Goal: Task Accomplishment & Management: Use online tool/utility

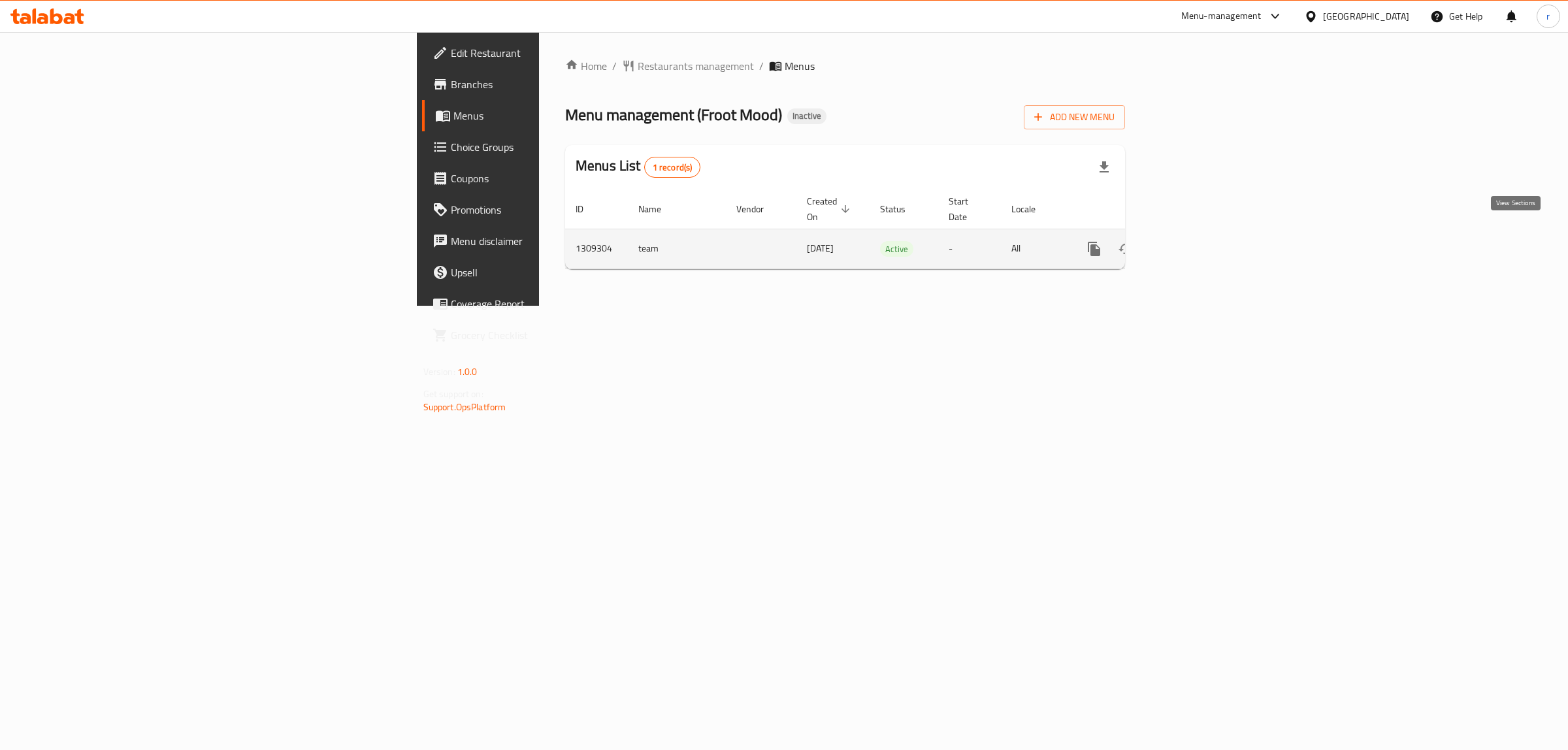
click at [1196, 241] on icon "enhanced table" at bounding box center [1188, 248] width 15 height 15
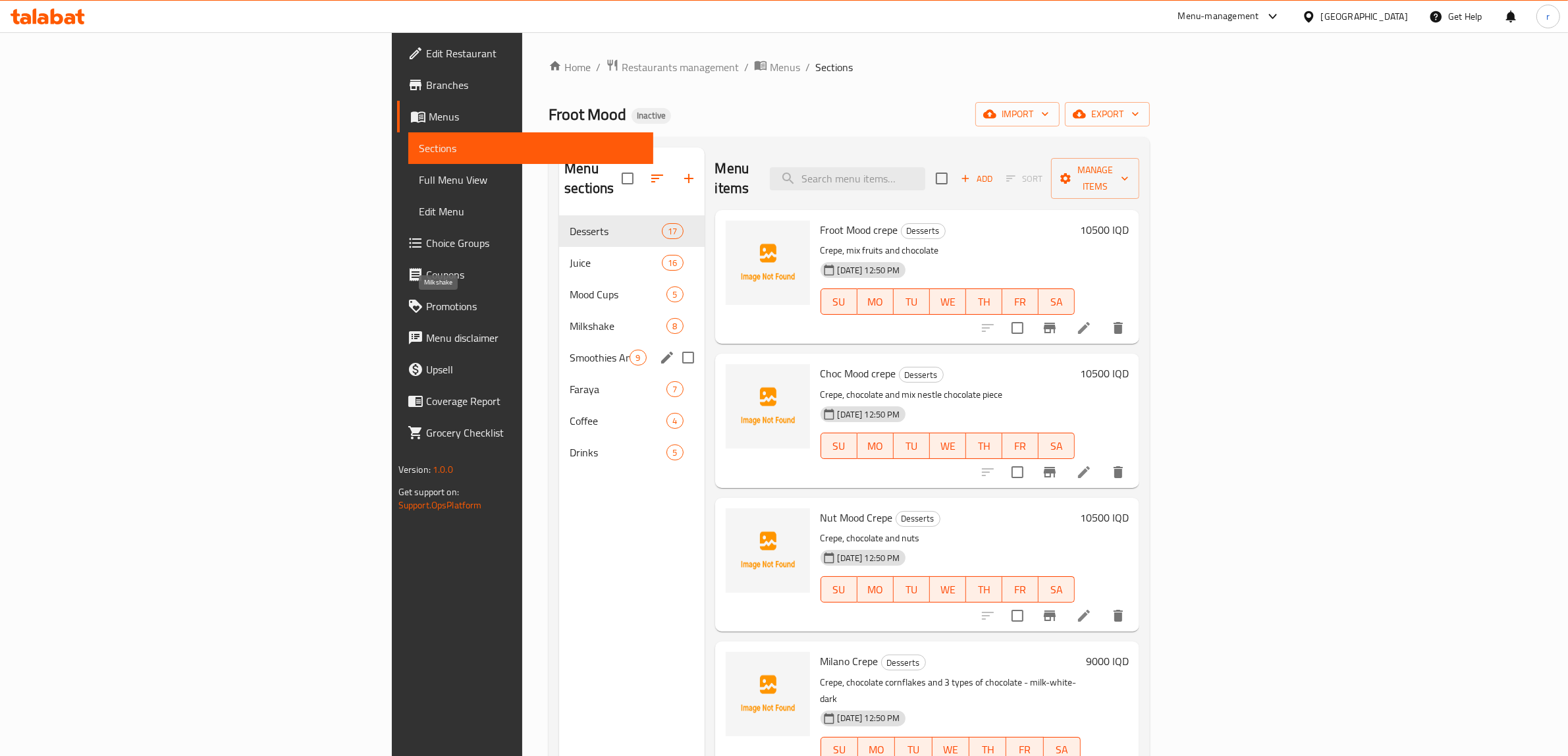
scroll to position [109, 0]
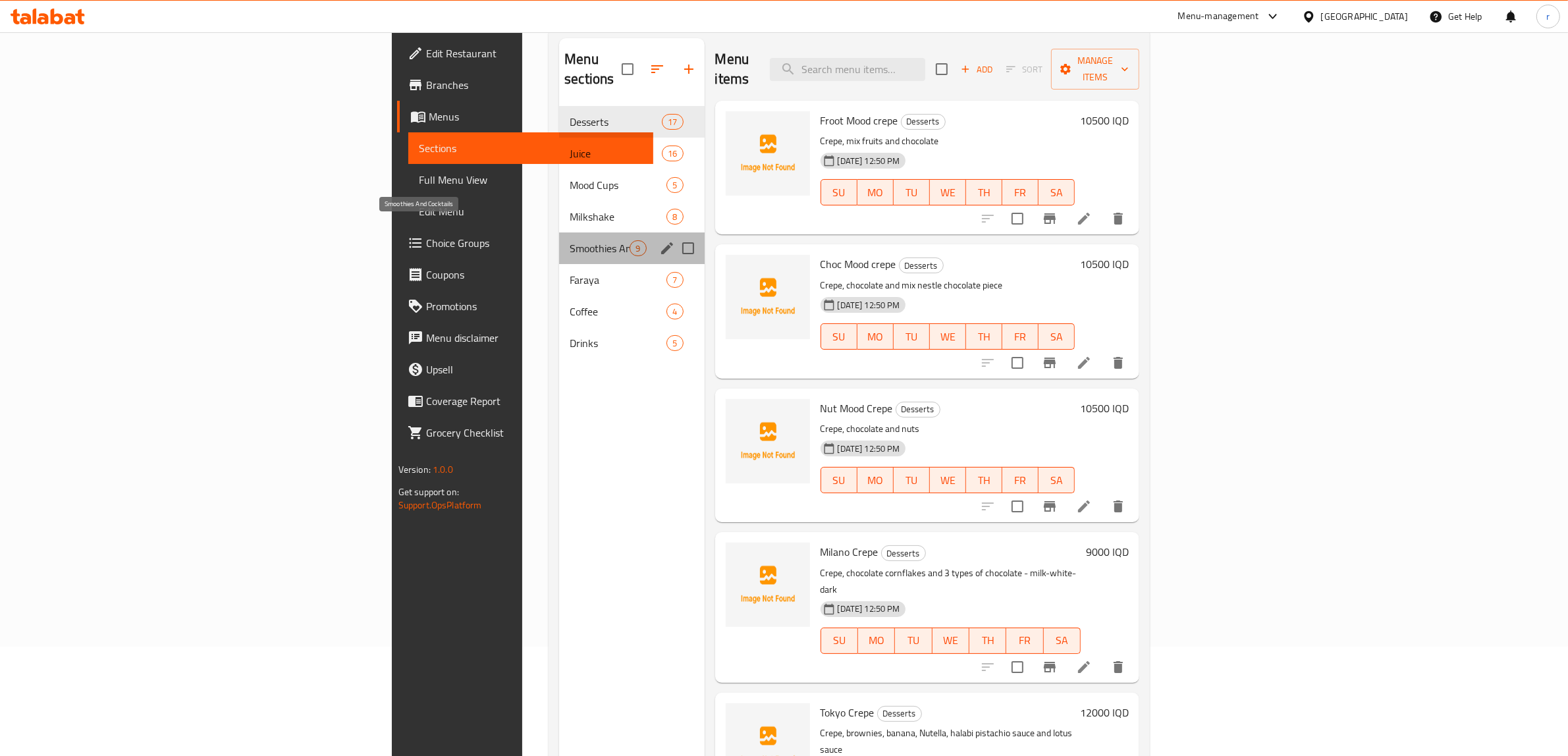
click at [570, 240] on span "Smoothies And Cocktails" at bounding box center [600, 247] width 60 height 16
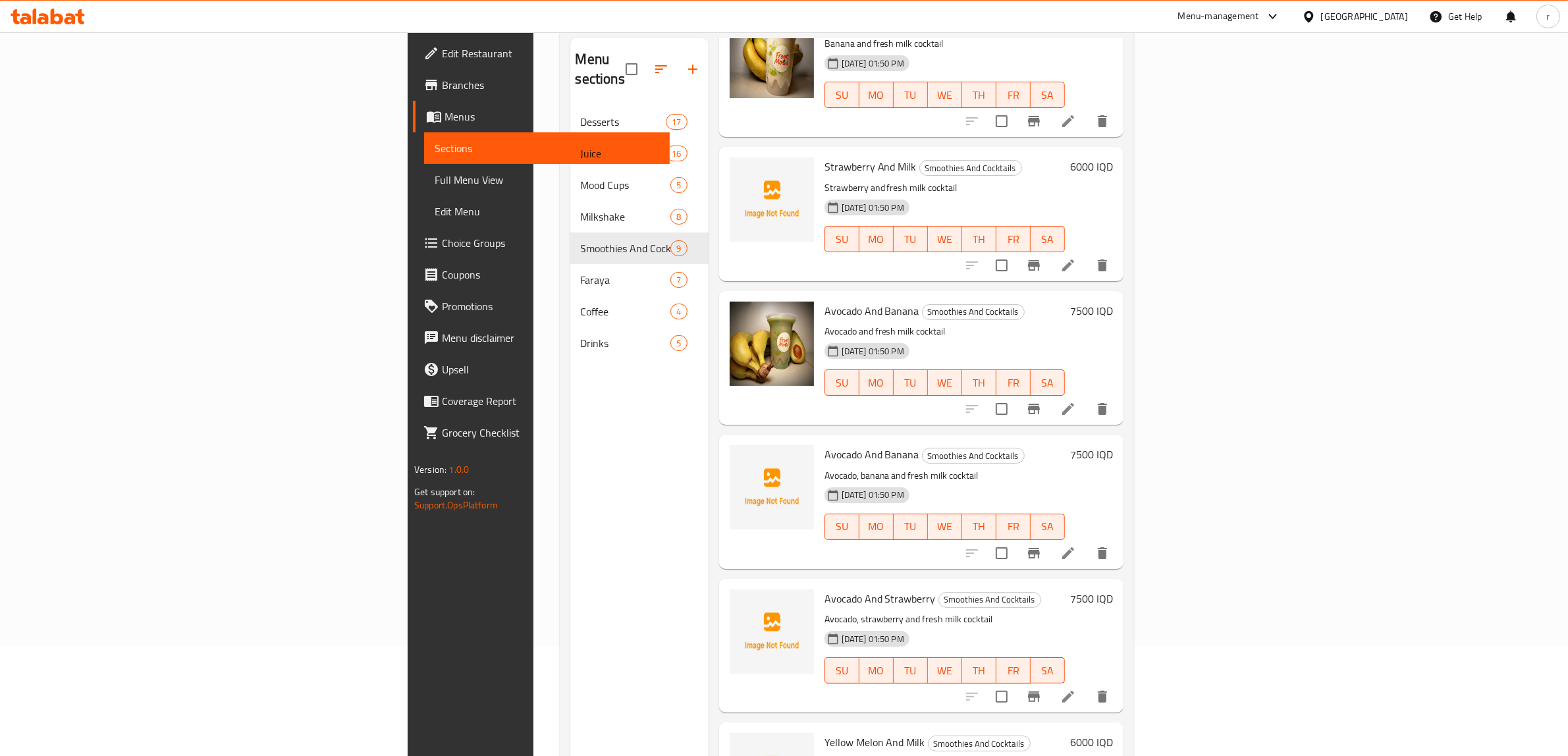
scroll to position [109, 0]
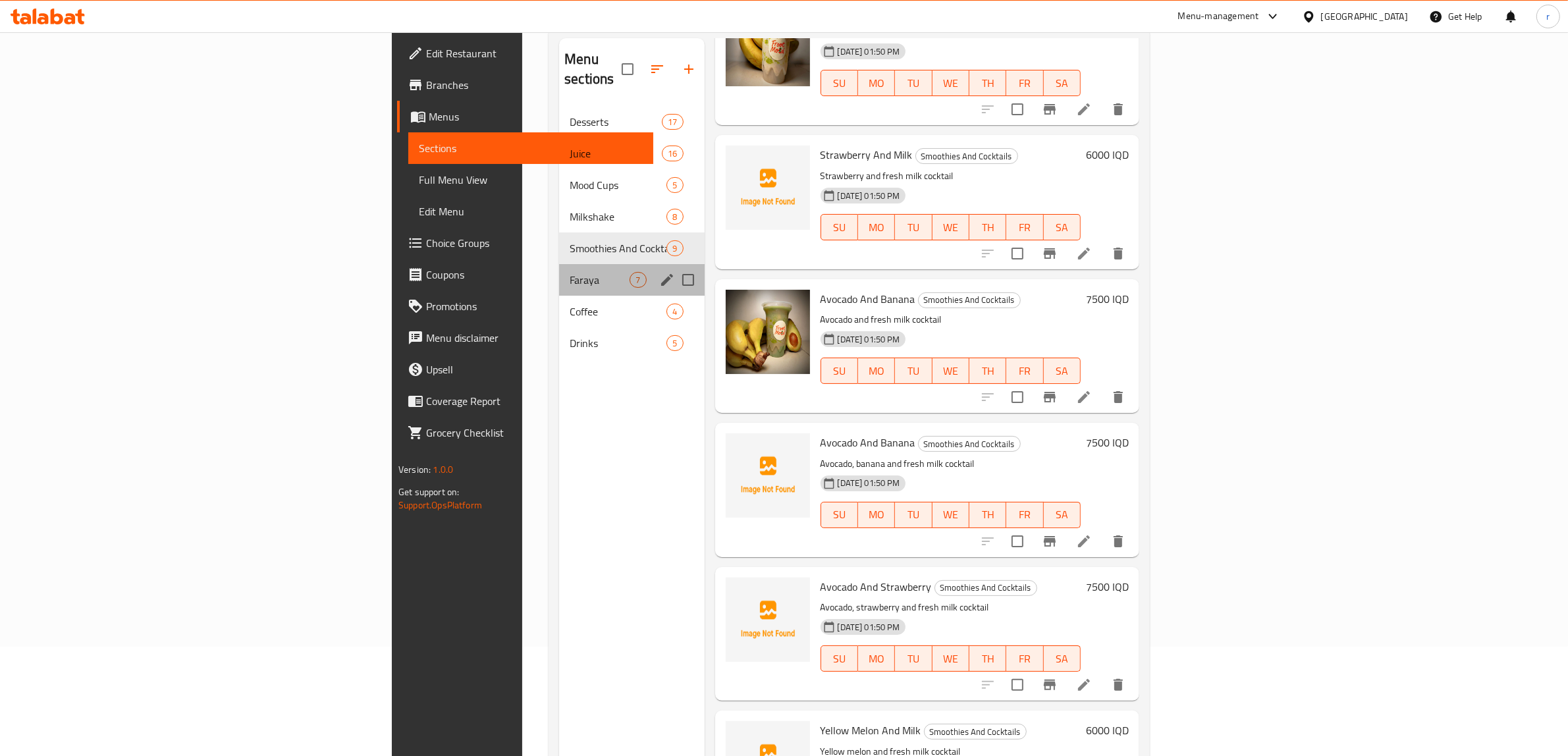
click at [560, 271] on div "Faraya 7" at bounding box center [632, 279] width 145 height 32
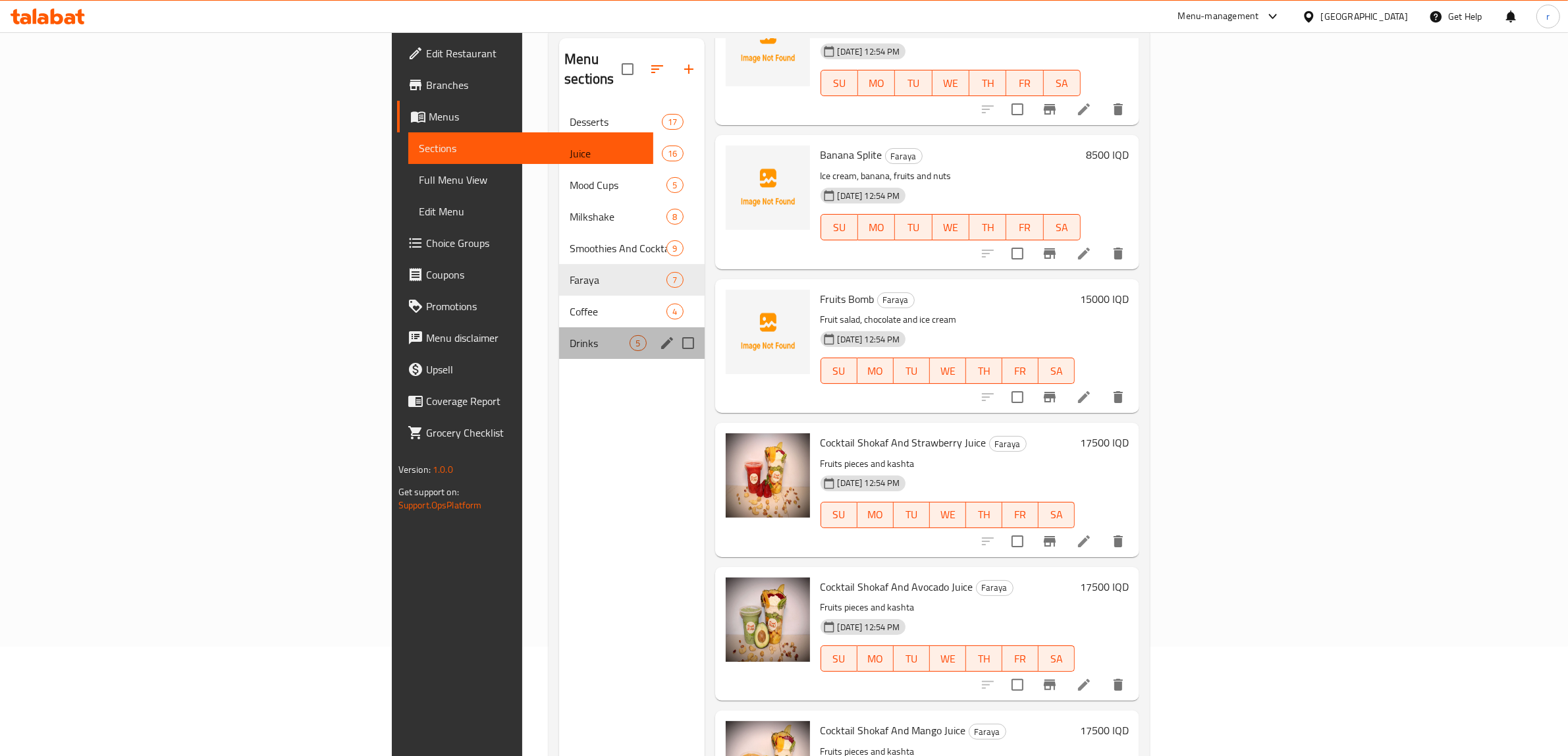
click at [560, 327] on div "Drinks 5" at bounding box center [632, 343] width 145 height 32
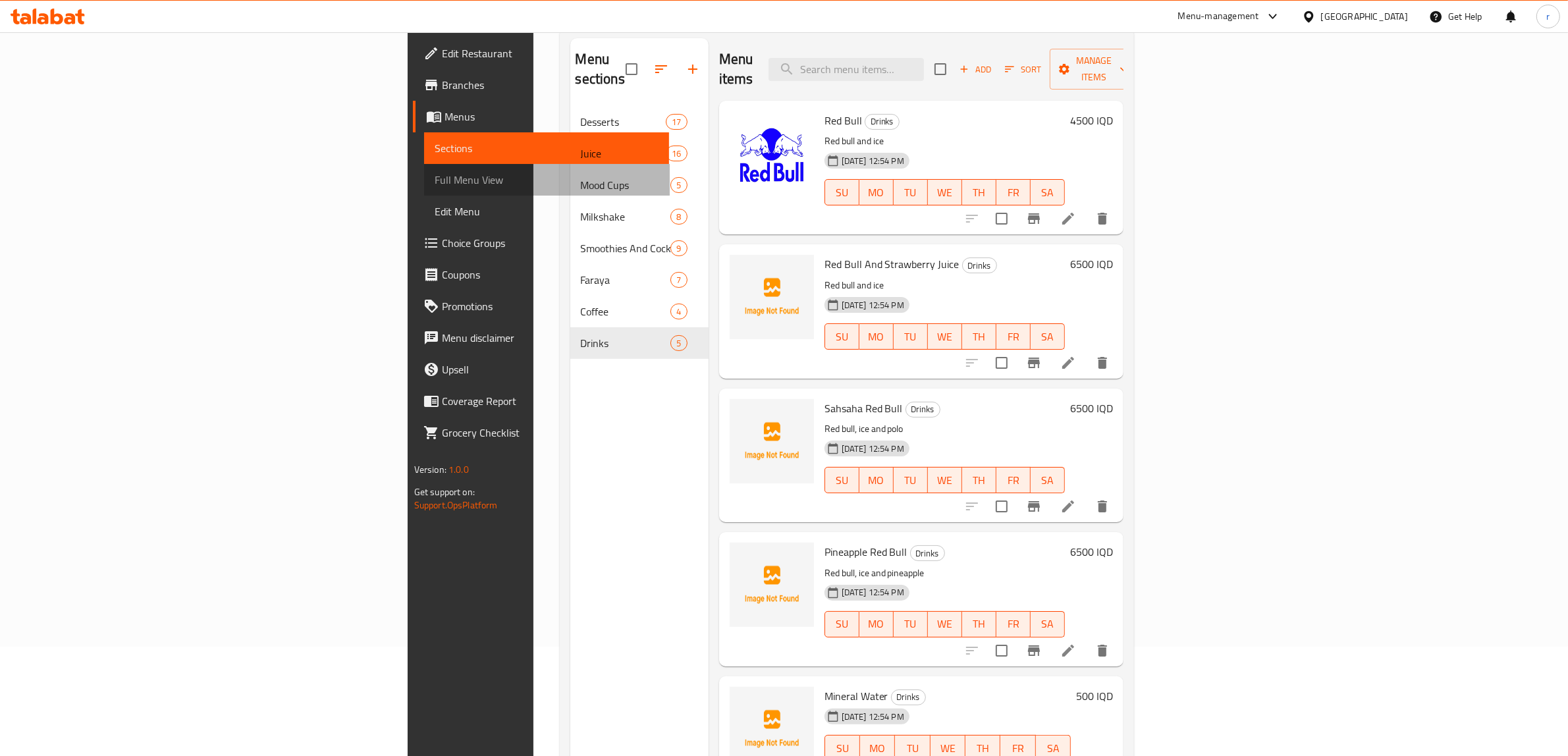
click at [424, 164] on link "Full Menu View" at bounding box center [547, 180] width 246 height 32
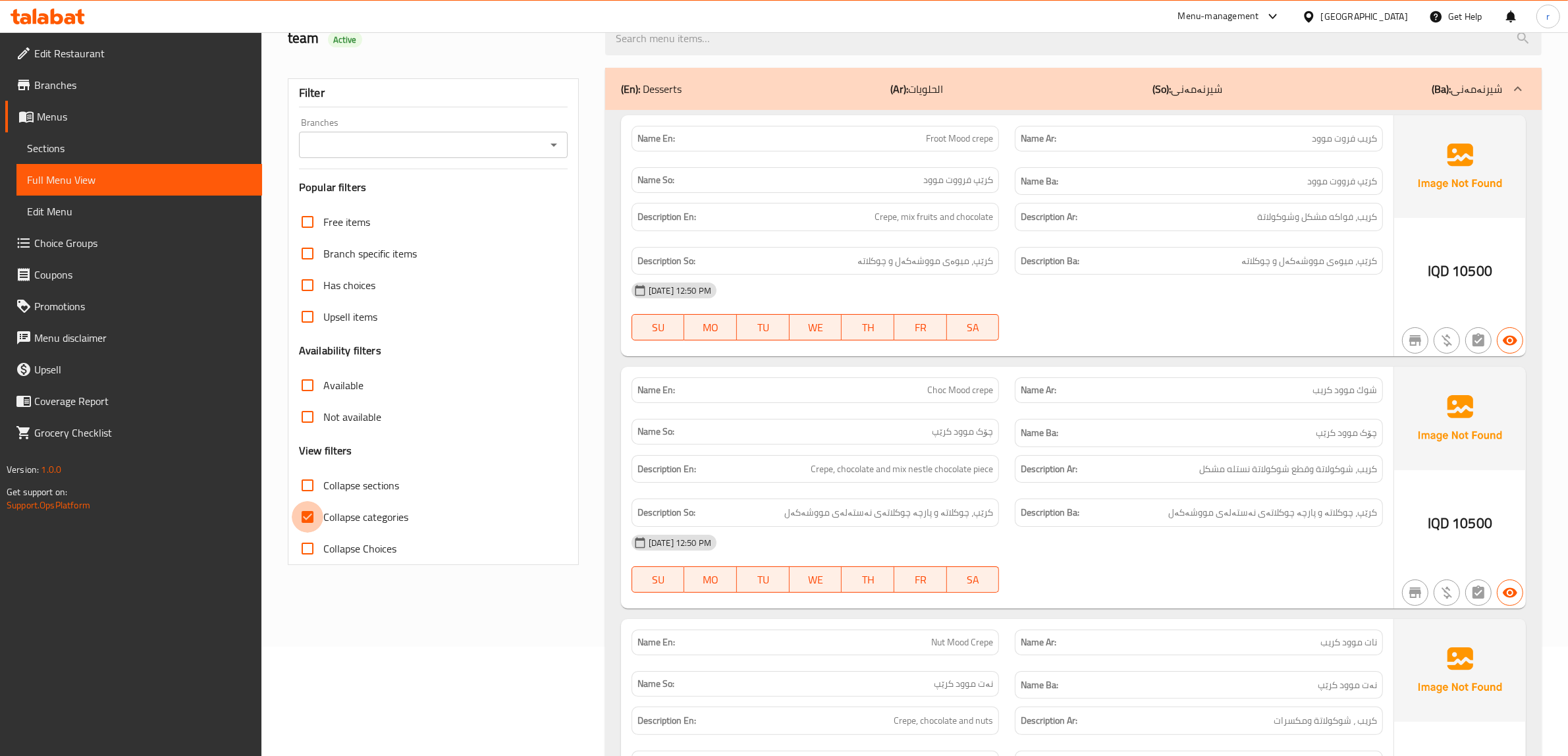
click at [305, 519] on input "Collapse categories" at bounding box center [307, 517] width 32 height 32
checkbox input "false"
click at [557, 146] on icon "Open" at bounding box center [553, 144] width 16 height 16
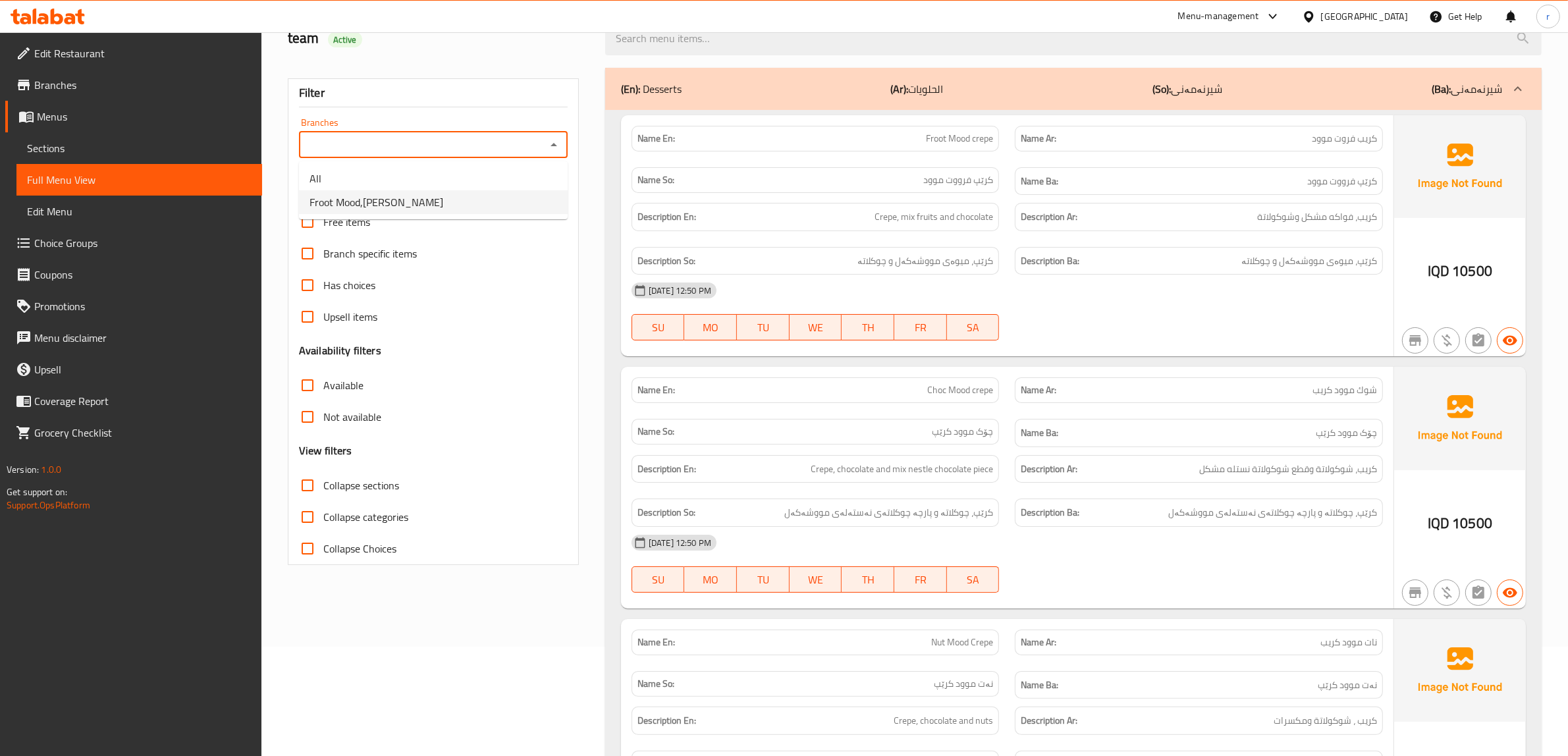
click at [501, 206] on li "Froot Mood,[PERSON_NAME]" at bounding box center [433, 202] width 269 height 24
type input "Froot Mood,[PERSON_NAME]"
